Goal: Information Seeking & Learning: Find specific fact

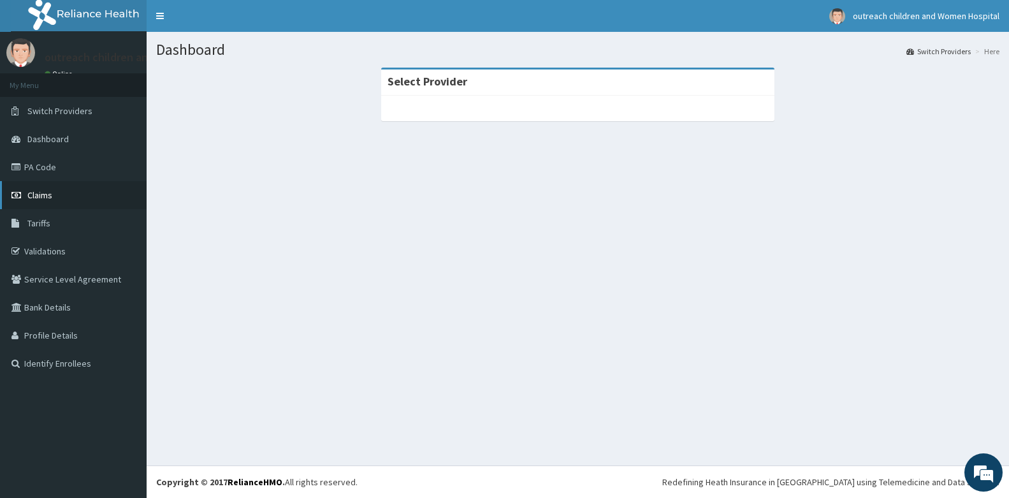
click at [54, 195] on link "Claims" at bounding box center [73, 195] width 147 height 28
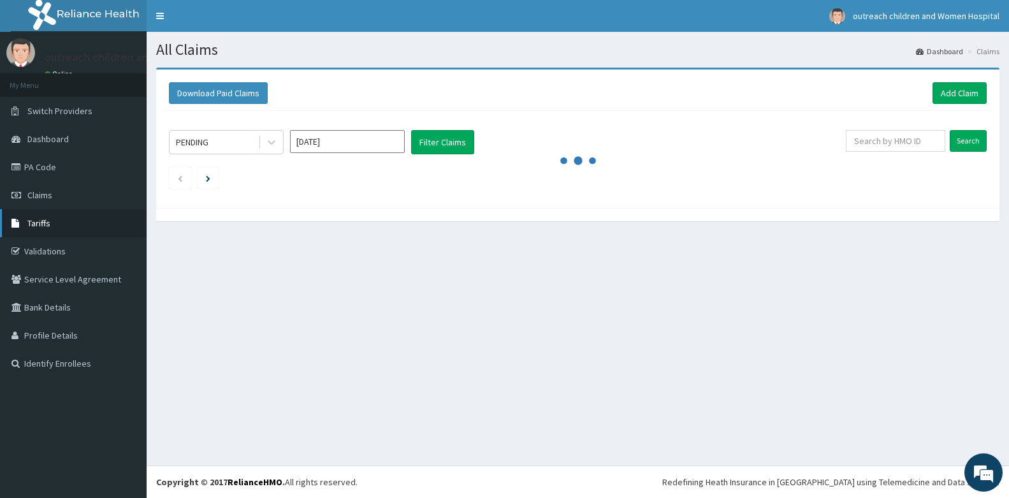
click at [36, 221] on span "Tariffs" at bounding box center [38, 222] width 23 height 11
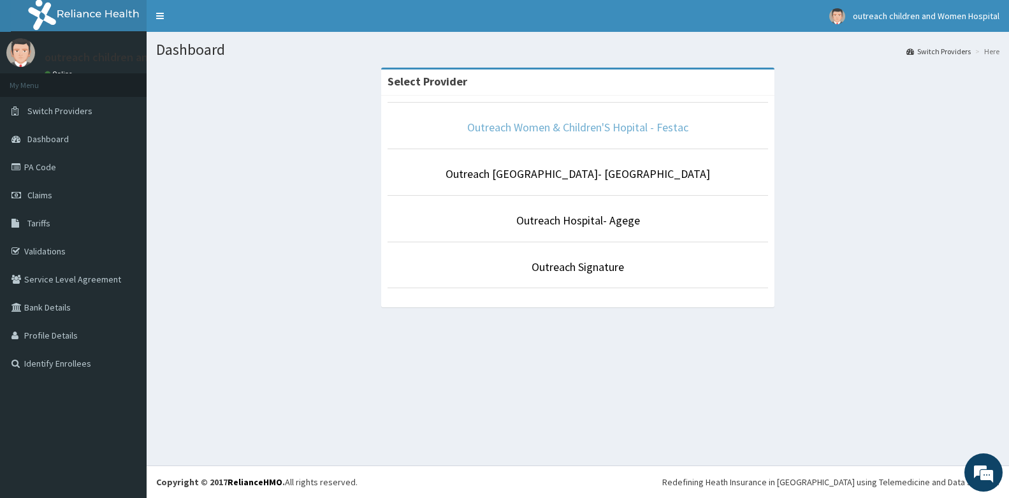
click at [503, 129] on link "Outreach Women & Children'S Hopital - Festac" at bounding box center [577, 127] width 221 height 15
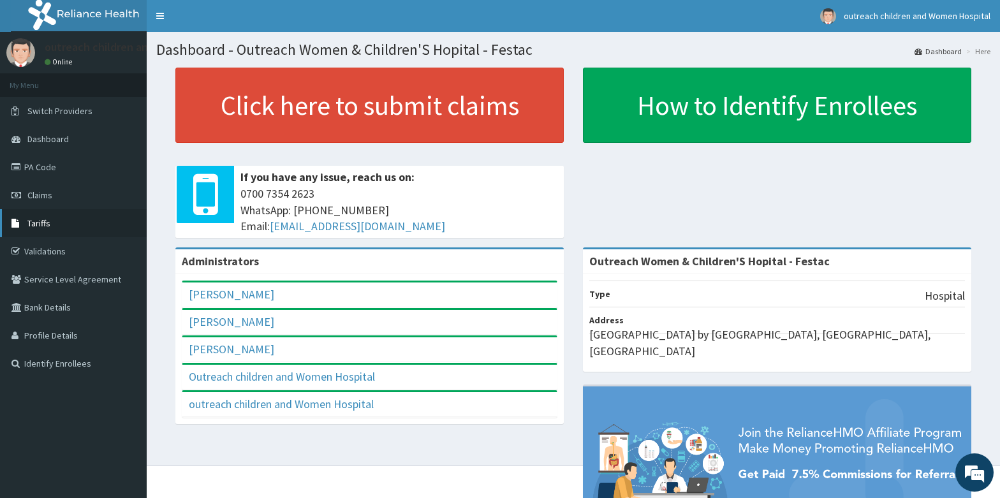
click at [52, 217] on link "Tariffs" at bounding box center [73, 223] width 147 height 28
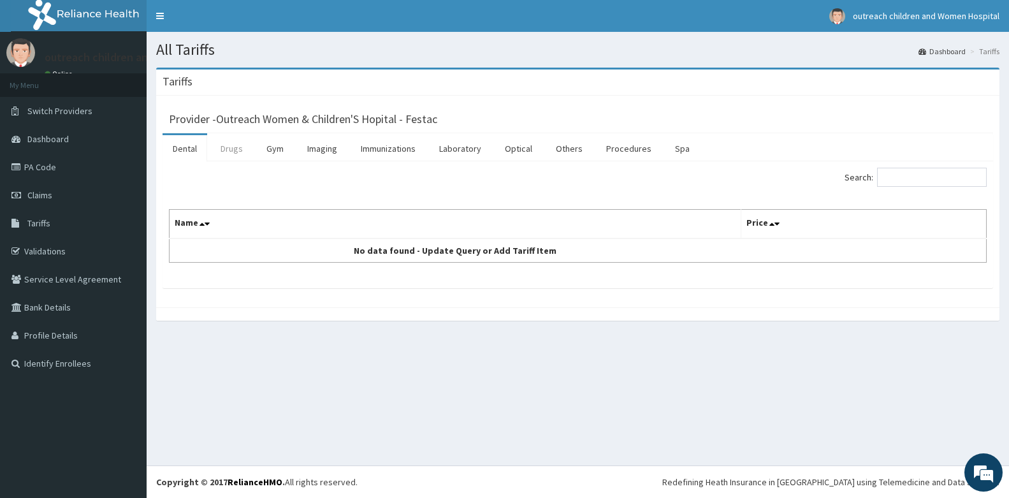
click at [237, 158] on link "Drugs" at bounding box center [231, 148] width 43 height 27
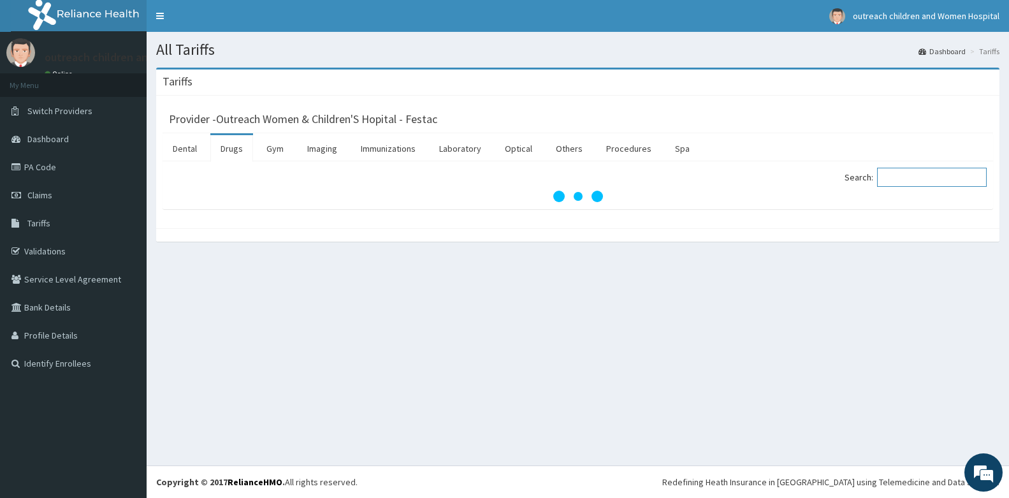
click at [918, 175] on input "Search:" at bounding box center [932, 177] width 110 height 19
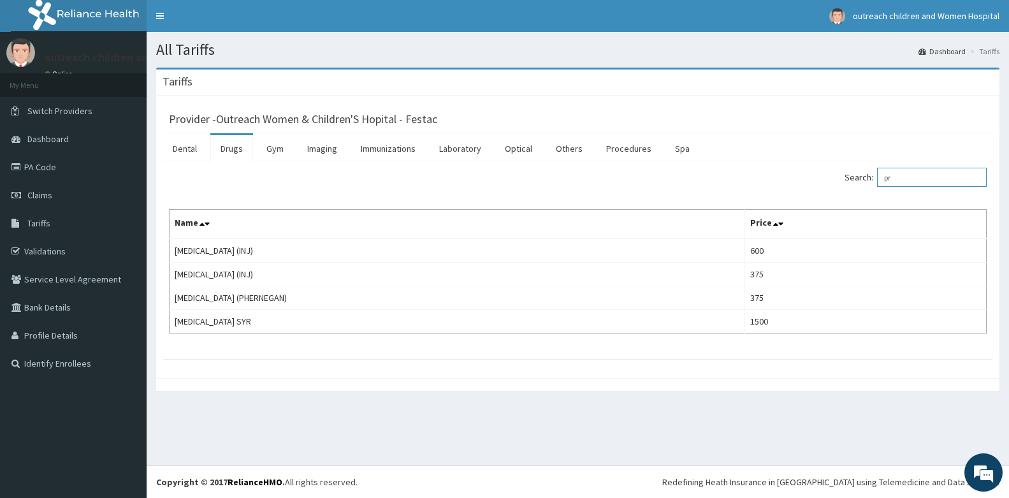
type input "p"
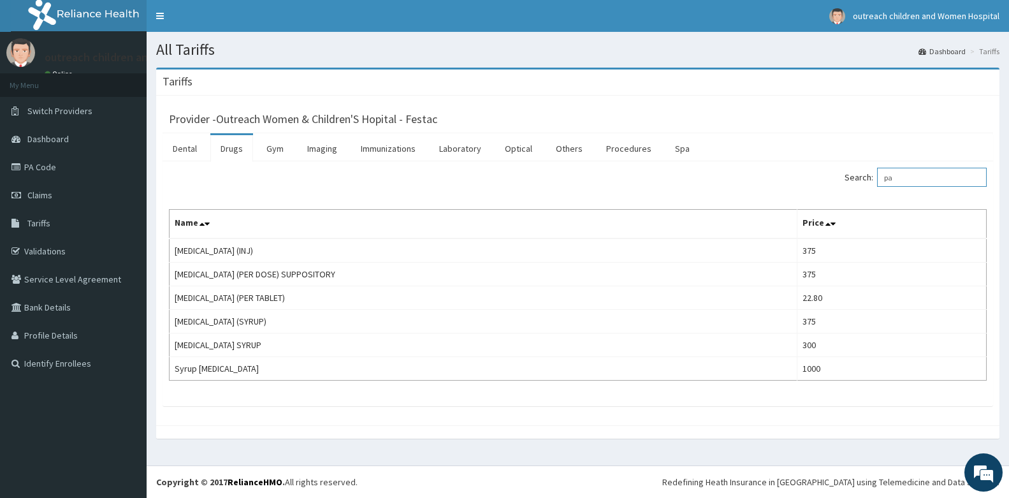
type input "p"
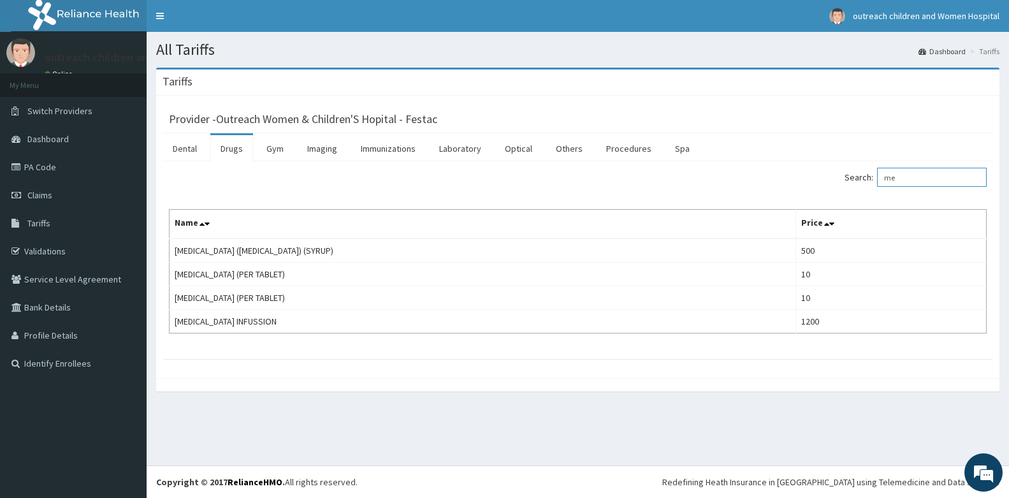
type input "m"
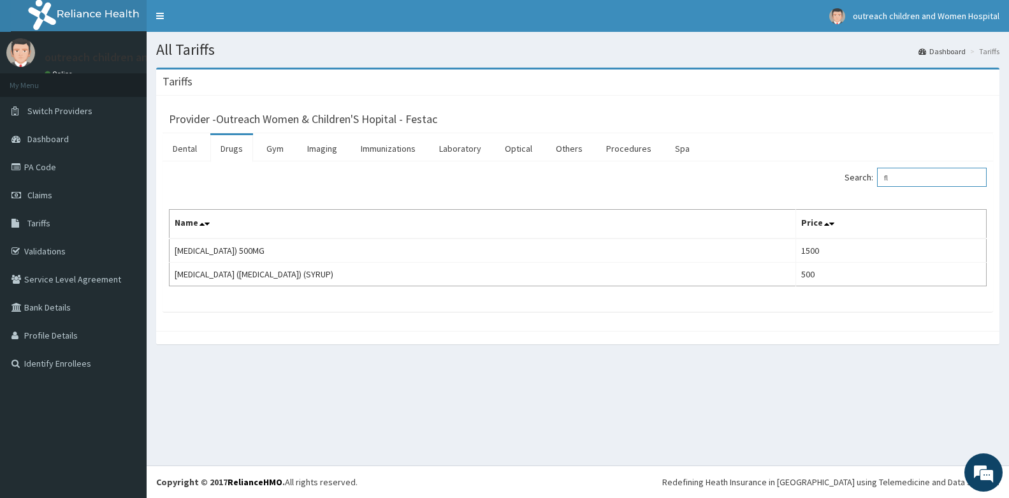
type input "f"
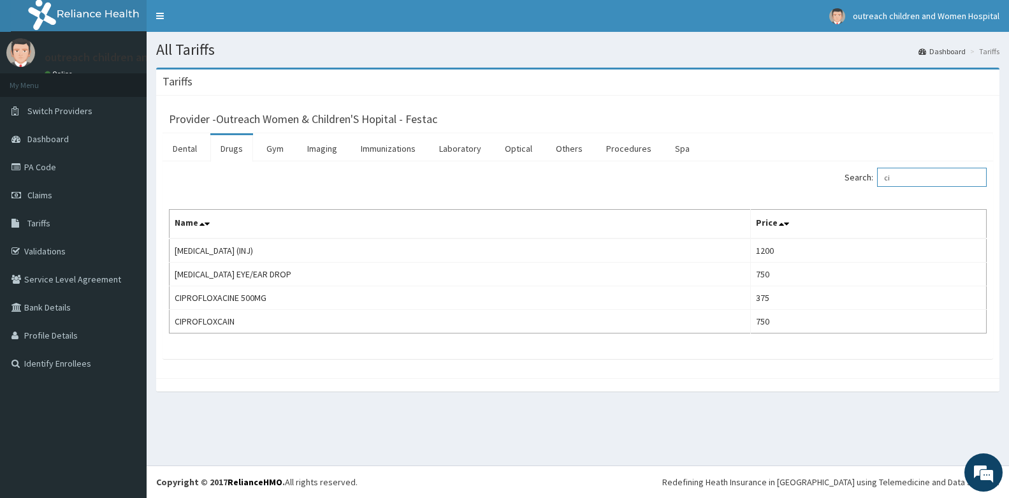
type input "c"
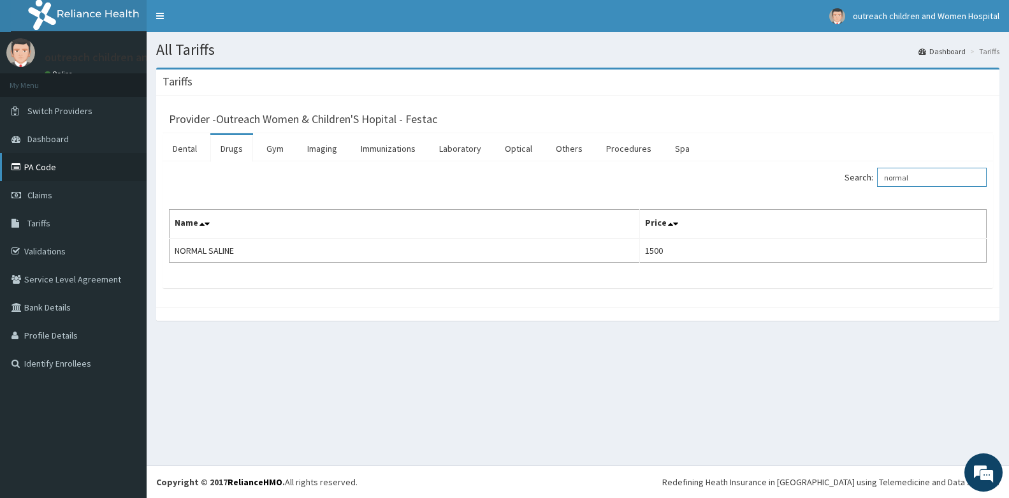
type input "normal"
click at [40, 170] on link "PA Code" at bounding box center [73, 167] width 147 height 28
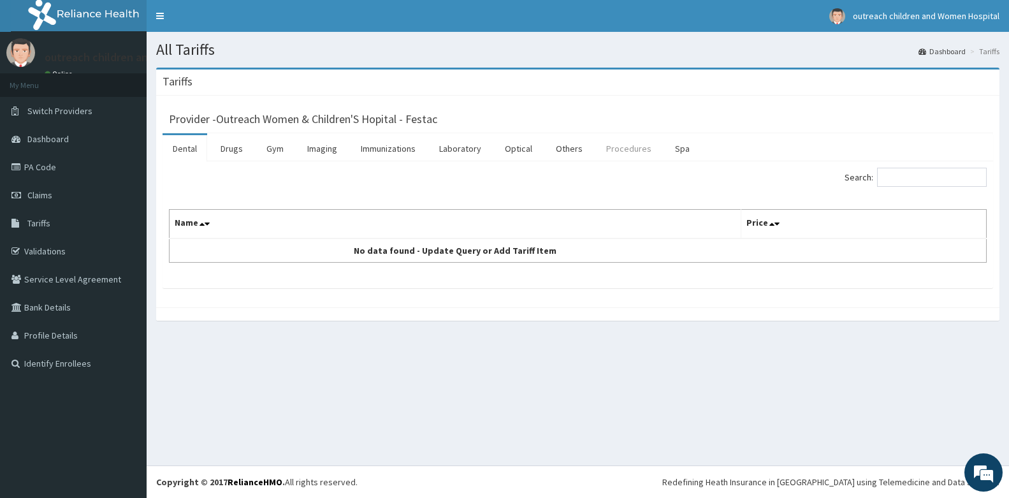
click at [606, 153] on link "Procedures" at bounding box center [629, 148] width 66 height 27
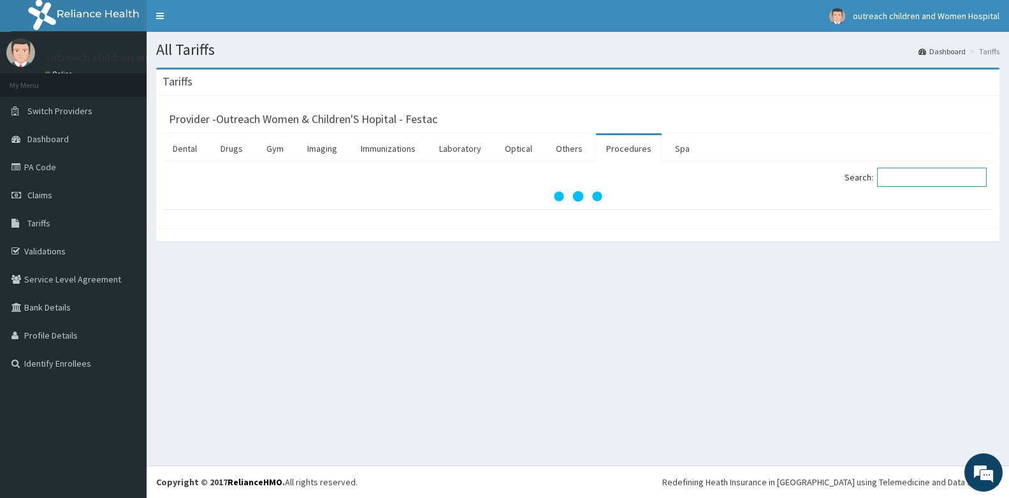
click at [899, 176] on input "Search:" at bounding box center [932, 177] width 110 height 19
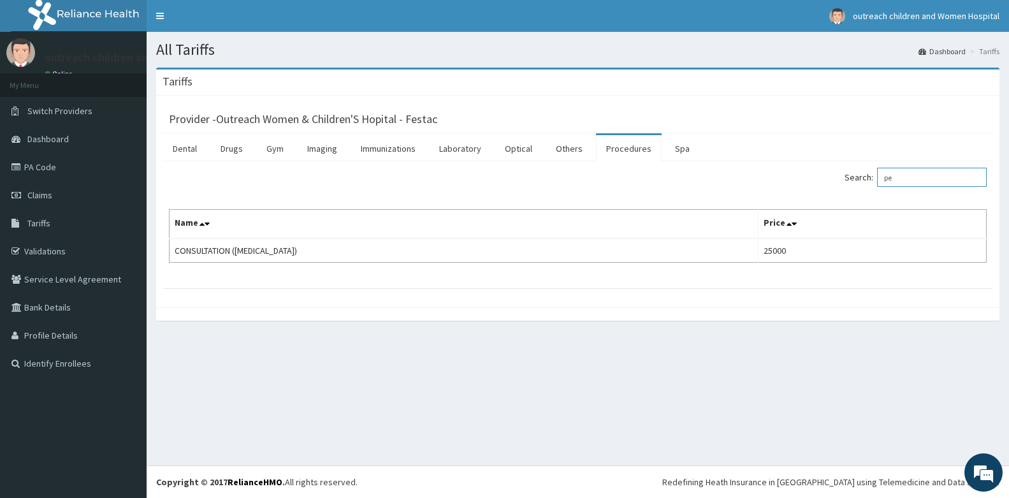
type input "p"
type input "a"
type input "s"
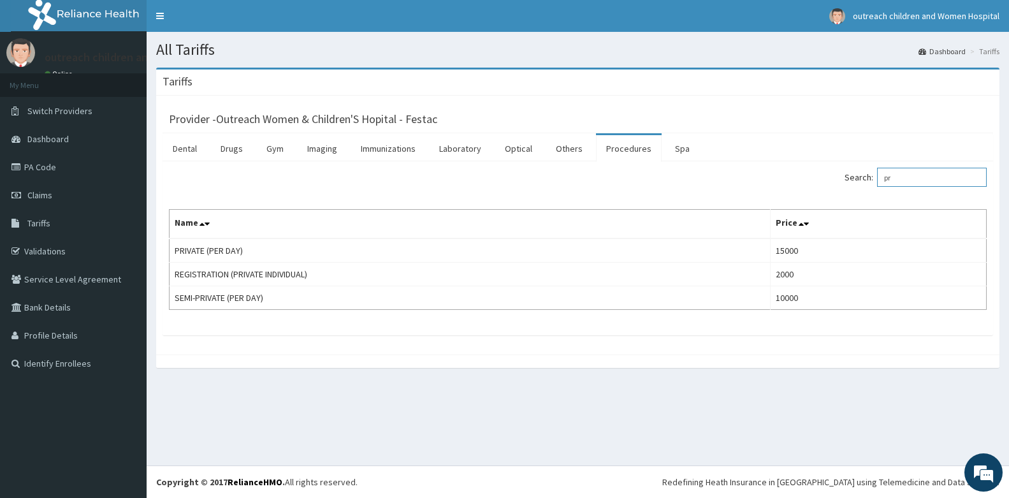
type input "p"
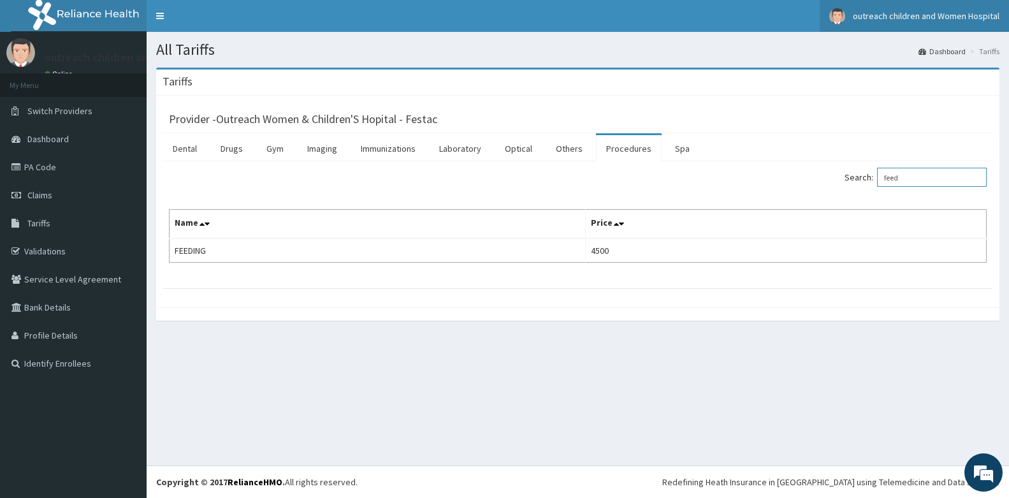
type input "feed"
